Goal: Task Accomplishment & Management: Complete application form

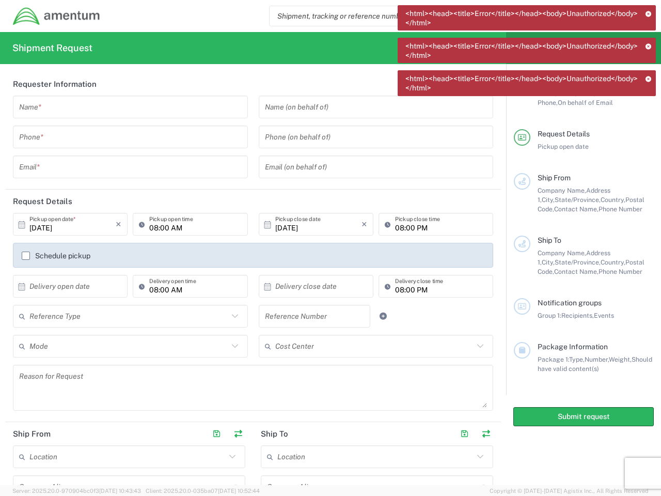
click at [649, 13] on icon at bounding box center [648, 14] width 6 height 6
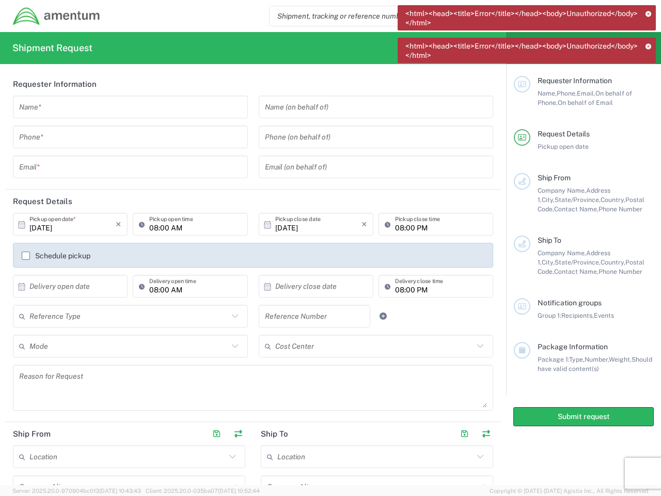
click at [649, 46] on icon at bounding box center [648, 46] width 6 height 6
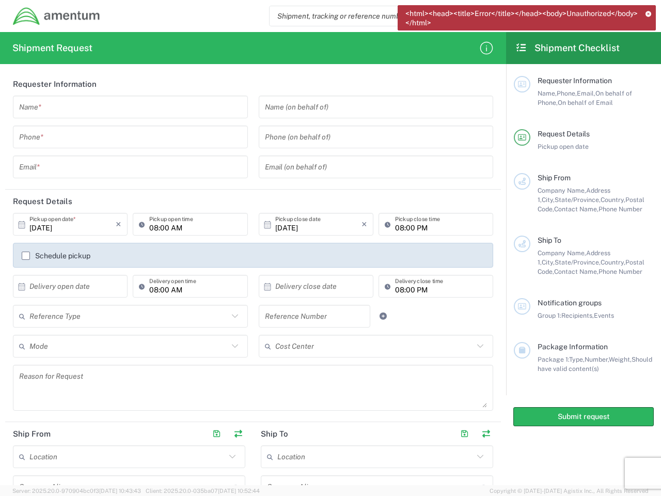
click at [649, 78] on div "Requester Information" at bounding box center [596, 80] width 116 height 9
click at [128, 107] on input "text" at bounding box center [130, 107] width 223 height 18
click at [128, 137] on input "tel" at bounding box center [130, 137] width 223 height 18
click at [128, 167] on input "text" at bounding box center [130, 167] width 223 height 18
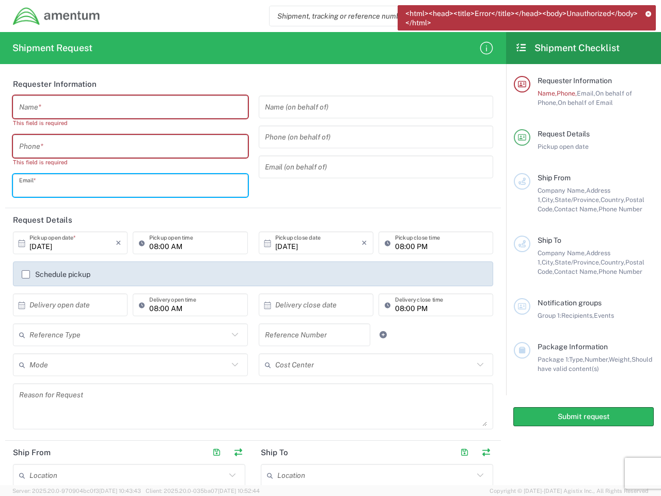
click at [369, 107] on input "text" at bounding box center [376, 107] width 223 height 18
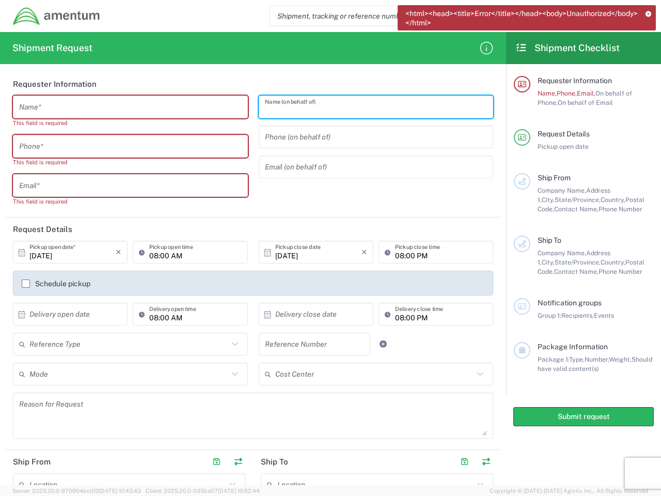
click at [369, 137] on input "tel" at bounding box center [376, 137] width 223 height 18
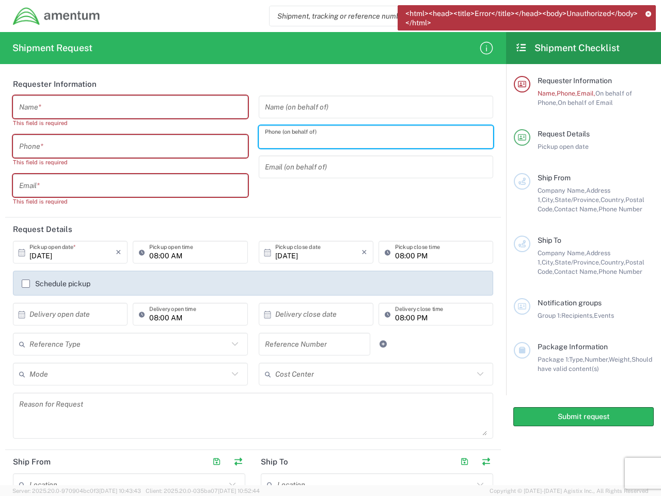
click at [369, 167] on input "text" at bounding box center [376, 167] width 223 height 18
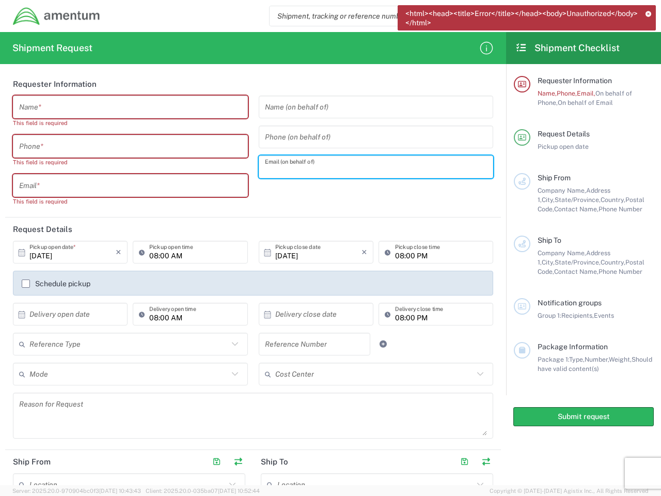
click at [69, 224] on h2 "Request Details" at bounding box center [42, 229] width 59 height 10
